Goal: Transaction & Acquisition: Purchase product/service

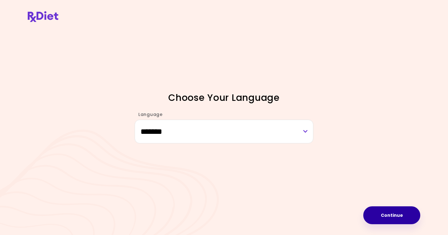
click at [398, 217] on button "Continue" at bounding box center [391, 215] width 57 height 18
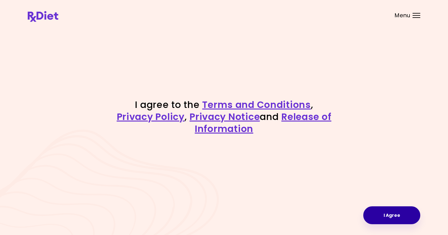
click at [401, 214] on button "I Agree" at bounding box center [391, 215] width 57 height 18
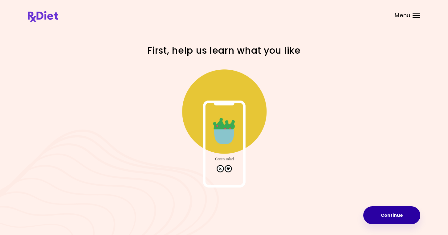
click at [404, 221] on button "Continue" at bounding box center [391, 215] width 57 height 18
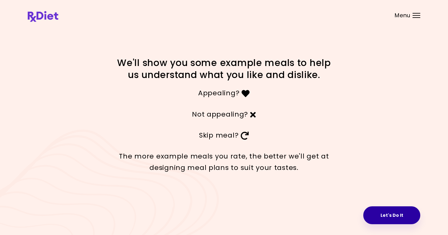
click at [399, 216] on button "Let's Do It" at bounding box center [391, 215] width 57 height 18
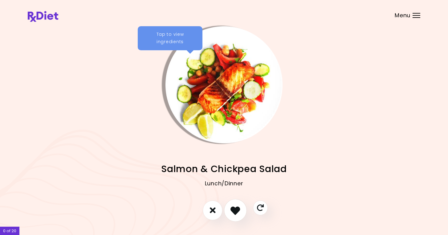
click at [237, 210] on icon "I like this recipe" at bounding box center [235, 210] width 10 height 10
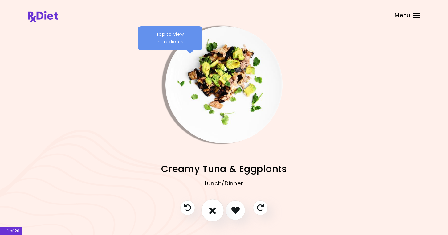
click at [215, 212] on icon "I don't like this recipe" at bounding box center [212, 210] width 7 height 10
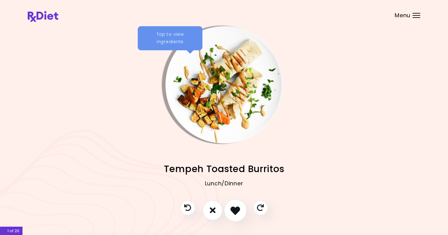
click at [230, 210] on button "I like this recipe" at bounding box center [235, 210] width 23 height 23
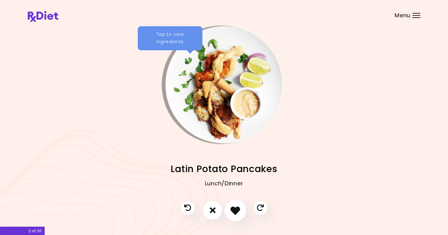
click at [234, 210] on icon "I like this recipe" at bounding box center [235, 210] width 10 height 10
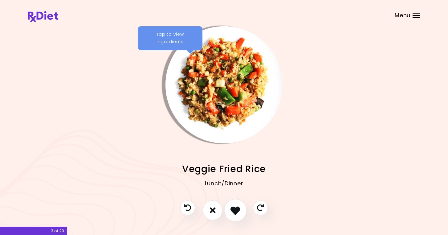
click at [234, 210] on icon "I like this recipe" at bounding box center [235, 210] width 10 height 10
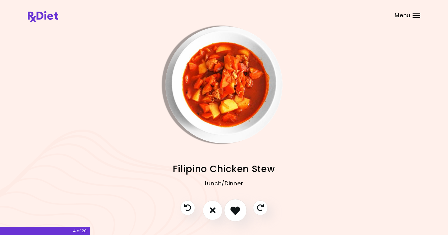
click at [234, 212] on icon "I like this recipe" at bounding box center [235, 210] width 10 height 10
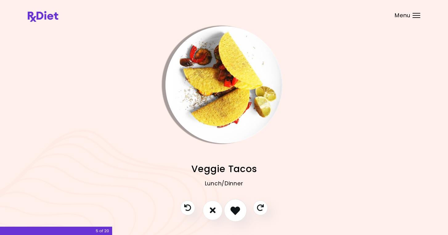
click at [234, 212] on icon "I like this recipe" at bounding box center [235, 210] width 10 height 10
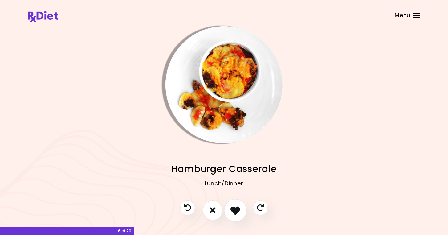
click at [234, 212] on icon "I like this recipe" at bounding box center [235, 210] width 10 height 10
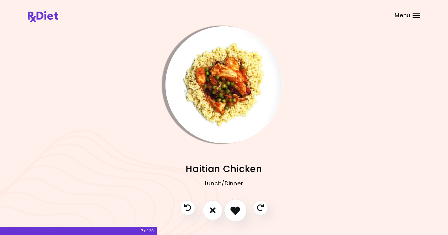
click at [234, 212] on icon "I like this recipe" at bounding box center [235, 210] width 10 height 10
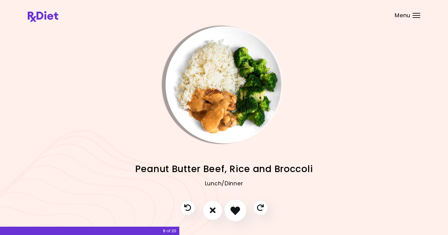
click at [234, 212] on icon "I like this recipe" at bounding box center [235, 210] width 10 height 10
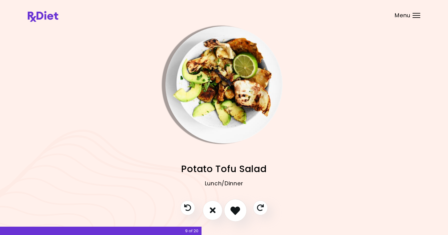
click at [234, 212] on icon "I like this recipe" at bounding box center [235, 210] width 10 height 10
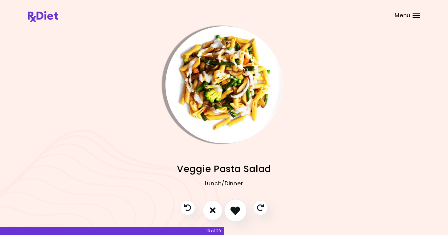
click at [234, 212] on icon "I like this recipe" at bounding box center [235, 210] width 10 height 10
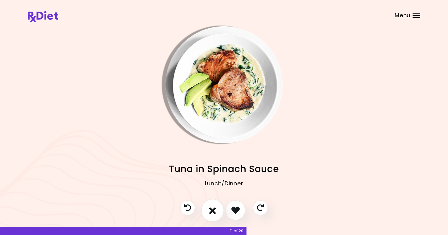
click at [219, 210] on button "I don't like this recipe" at bounding box center [212, 210] width 23 height 23
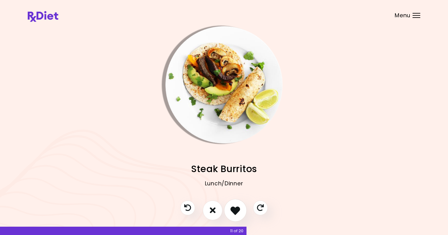
click at [226, 210] on button "I like this recipe" at bounding box center [235, 210] width 23 height 23
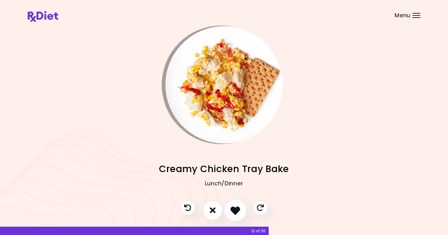
click at [229, 210] on button "I like this recipe" at bounding box center [235, 210] width 23 height 23
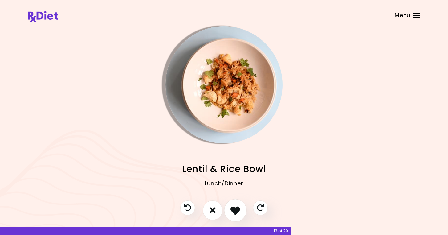
click at [229, 210] on button "I like this recipe" at bounding box center [235, 210] width 23 height 23
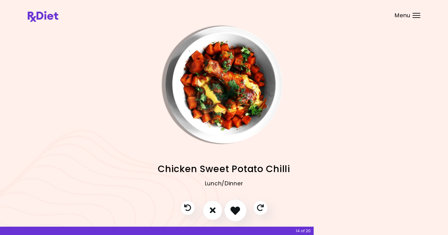
click at [235, 209] on icon "I like this recipe" at bounding box center [235, 210] width 10 height 10
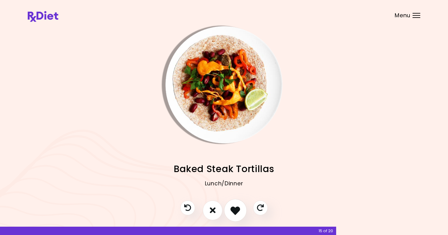
click at [235, 209] on icon "I like this recipe" at bounding box center [235, 210] width 10 height 10
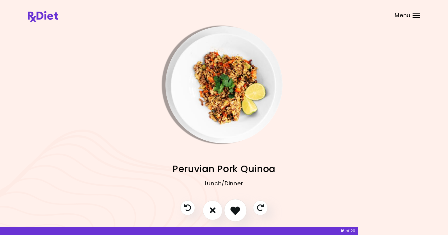
click at [235, 209] on icon "I like this recipe" at bounding box center [235, 210] width 10 height 10
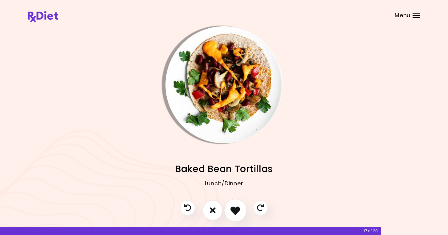
click at [235, 209] on icon "I like this recipe" at bounding box center [235, 210] width 10 height 10
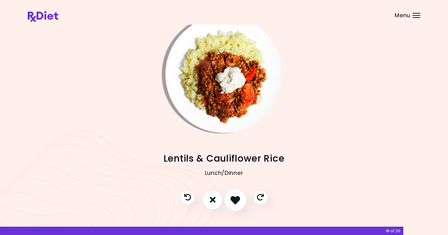
scroll to position [9, 0]
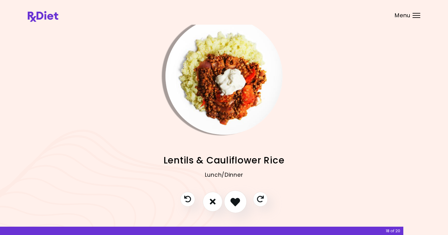
click at [236, 204] on icon "I like this recipe" at bounding box center [235, 202] width 10 height 10
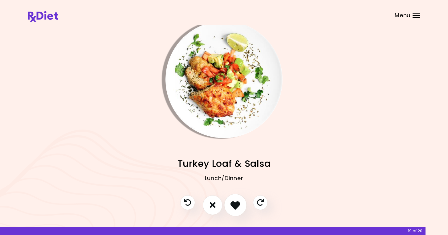
scroll to position [5, 0]
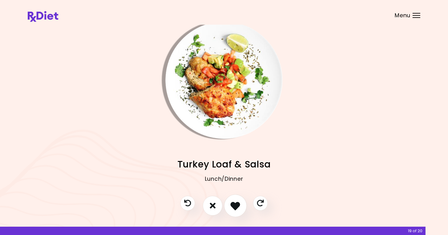
click at [236, 204] on icon "I like this recipe" at bounding box center [235, 206] width 10 height 10
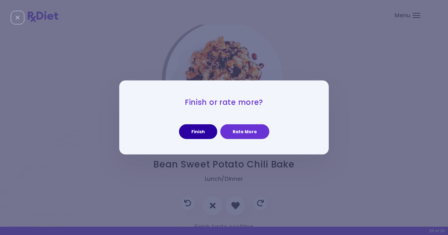
click at [208, 136] on button "Finish" at bounding box center [198, 131] width 38 height 15
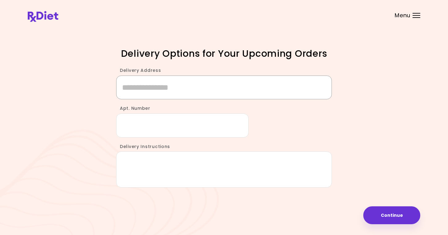
click at [192, 93] on input "Delivery Address" at bounding box center [224, 87] width 216 height 24
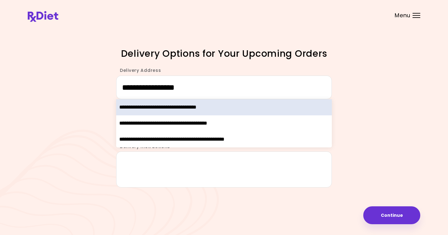
click at [190, 105] on div "**********" at bounding box center [224, 107] width 216 height 16
type input "**********"
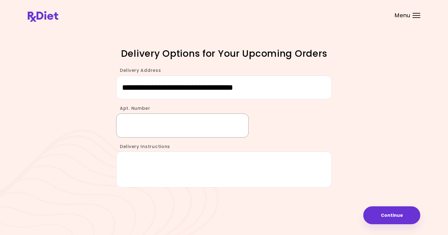
click at [165, 124] on input "Apt. Number" at bounding box center [182, 125] width 133 height 24
type input "***"
click at [171, 179] on textarea "Delivery Instructions" at bounding box center [224, 169] width 216 height 36
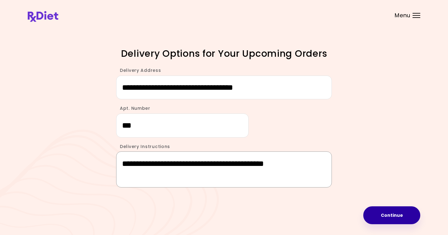
type textarea "**********"
click at [370, 218] on button "Continue" at bounding box center [391, 215] width 57 height 18
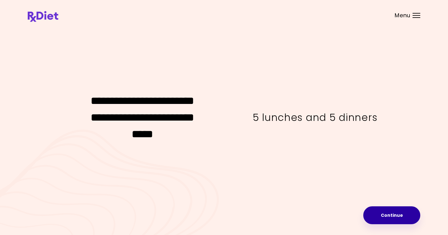
click at [381, 217] on button "Continue" at bounding box center [391, 215] width 57 height 18
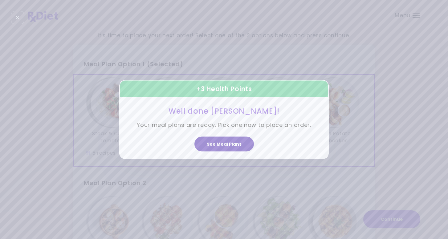
click at [231, 145] on button "See Meal Plans" at bounding box center [223, 144] width 59 height 15
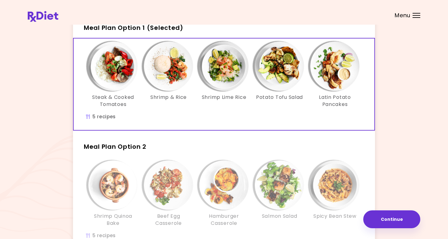
scroll to position [34, 0]
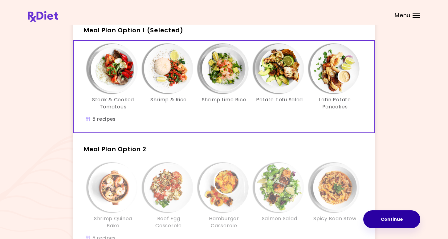
click at [378, 219] on button "Continue" at bounding box center [391, 219] width 57 height 18
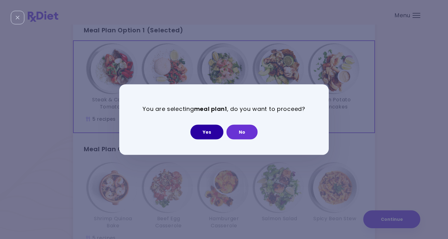
click at [214, 131] on button "Yes" at bounding box center [206, 131] width 33 height 15
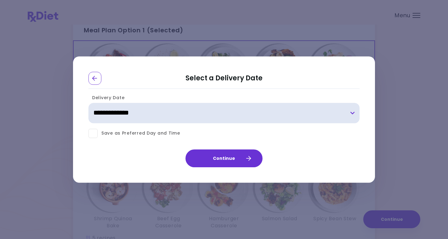
select select "**********"
click option "**********" at bounding box center [0, 0] width 0 height 0
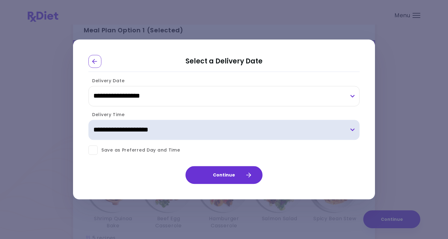
select select "*"
click option "**********" at bounding box center [0, 0] width 0 height 0
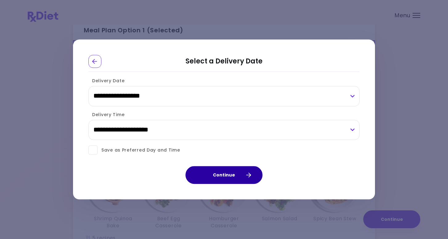
click at [197, 179] on button "Continue" at bounding box center [224, 175] width 77 height 18
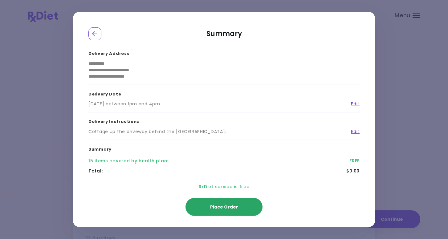
click at [213, 212] on button "Place Order" at bounding box center [224, 207] width 77 height 18
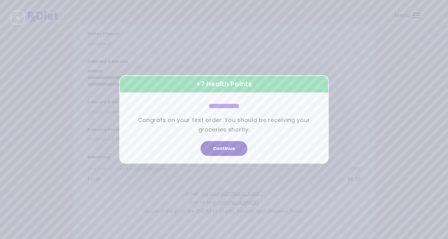
click at [224, 154] on button "Continue" at bounding box center [224, 148] width 47 height 15
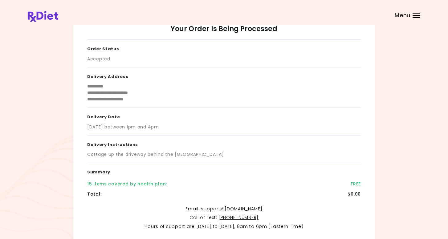
scroll to position [0, 0]
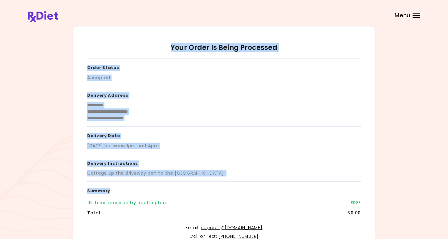
drag, startPoint x: 111, startPoint y: 35, endPoint x: 158, endPoint y: 199, distance: 171.5
click at [158, 199] on div "**********" at bounding box center [224, 149] width 302 height 247
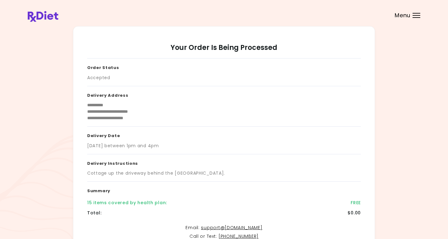
click at [158, 199] on div "15 items covered by health plan : FREE" at bounding box center [224, 203] width 274 height 10
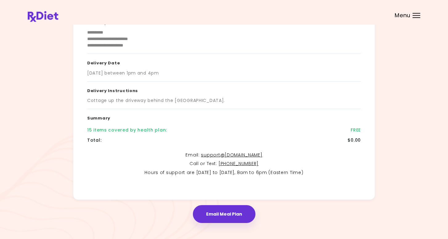
scroll to position [75, 0]
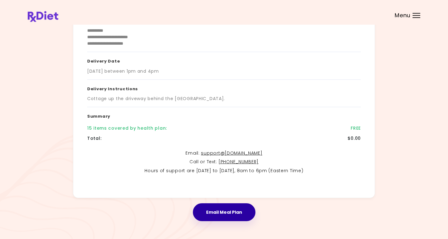
click at [229, 212] on button "Email Meal Plan" at bounding box center [224, 212] width 63 height 18
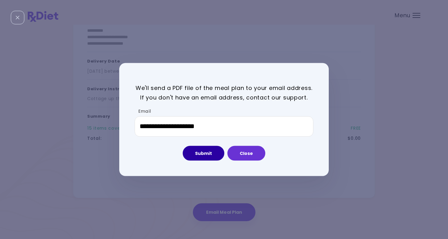
click at [211, 151] on button "Submit" at bounding box center [204, 153] width 42 height 15
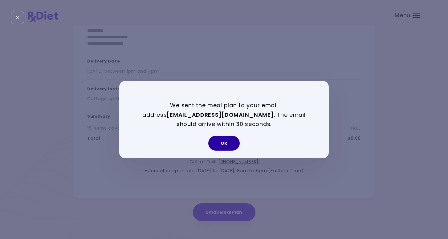
click at [221, 143] on button "OK" at bounding box center [223, 143] width 31 height 15
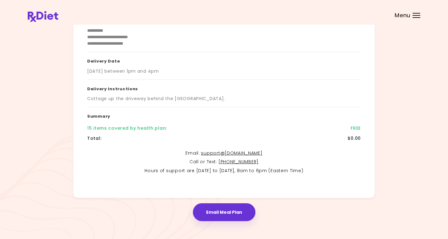
scroll to position [0, 0]
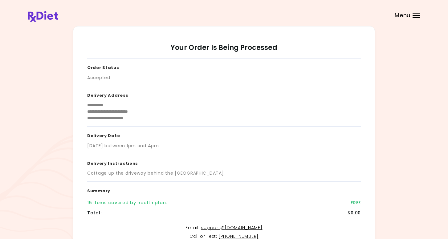
click at [410, 14] on span "Menu" at bounding box center [403, 16] width 16 height 6
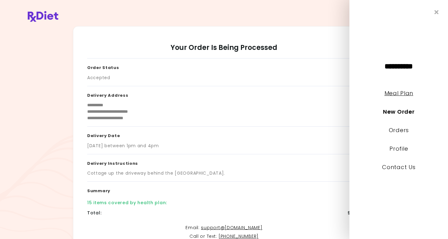
click at [407, 92] on link "Meal Plan" at bounding box center [398, 93] width 29 height 8
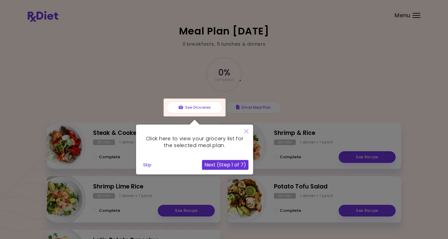
click at [273, 96] on div at bounding box center [224, 155] width 448 height 310
click at [230, 168] on button "Next (Step 1 of 7)" at bounding box center [225, 165] width 47 height 10
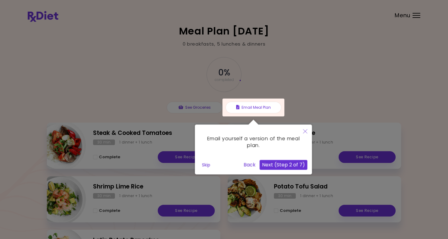
click at [285, 166] on button "Next (Step 2 of 7)" at bounding box center [284, 165] width 48 height 10
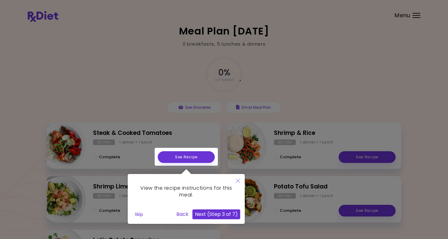
click at [198, 154] on div at bounding box center [186, 157] width 63 height 18
click at [195, 160] on div at bounding box center [186, 157] width 63 height 18
click at [207, 215] on button "Next (Step 3 of 7)" at bounding box center [217, 215] width 48 height 10
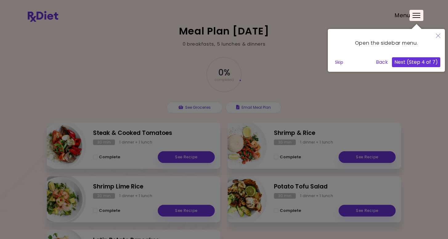
click at [424, 61] on button "Next (Step 4 of 7)" at bounding box center [416, 62] width 48 height 10
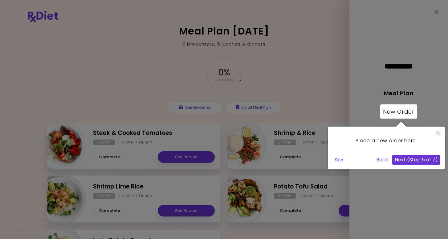
click at [409, 163] on button "Next (Step 5 of 7)" at bounding box center [416, 160] width 48 height 10
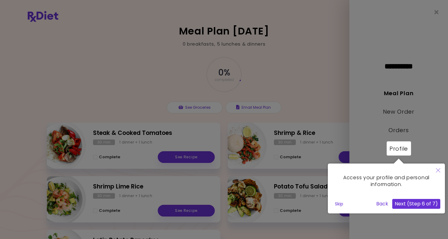
click at [416, 206] on button "Next (Step 6 of 7)" at bounding box center [416, 204] width 48 height 10
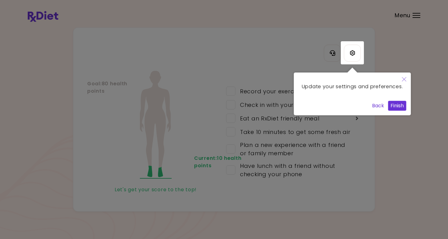
click at [394, 111] on button "Finish" at bounding box center [397, 106] width 18 height 10
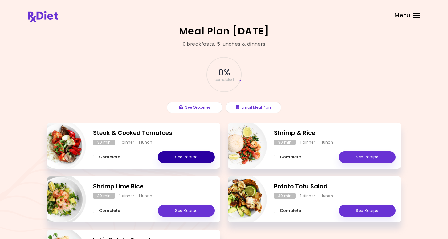
click at [172, 156] on link "See Recipe" at bounding box center [186, 157] width 57 height 12
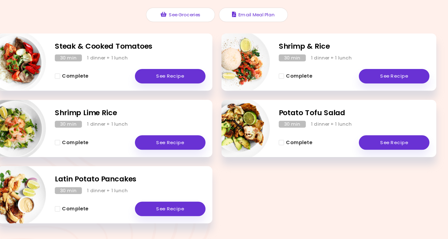
scroll to position [63, 0]
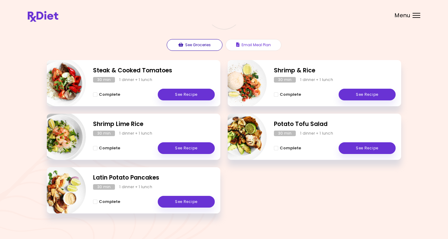
click at [204, 44] on button "See Groceries" at bounding box center [195, 45] width 56 height 12
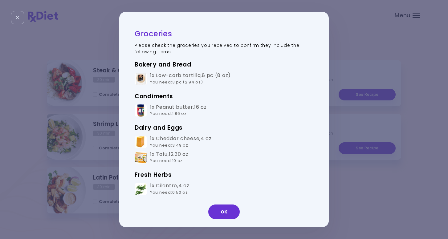
click at [173, 124] on h3 "Dairy and Eggs" at bounding box center [224, 128] width 179 height 10
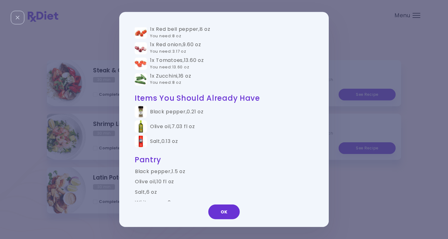
scroll to position [319, 0]
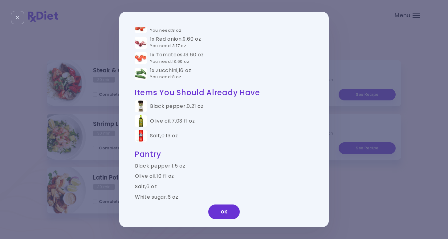
click at [106, 132] on div "Groceries Please check the groceries you received to confirm they include the f…" at bounding box center [224, 119] width 448 height 239
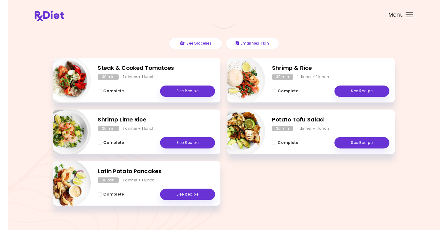
scroll to position [71, 0]
